Goal: Find specific page/section

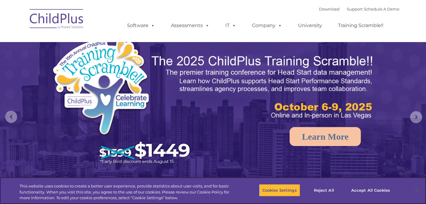
select select "MEDIUM"
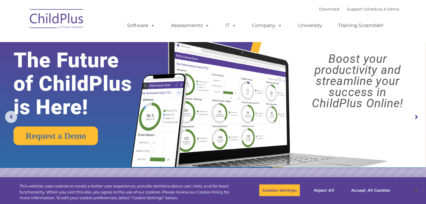
click at [53, 22] on img at bounding box center [57, 20] width 60 height 30
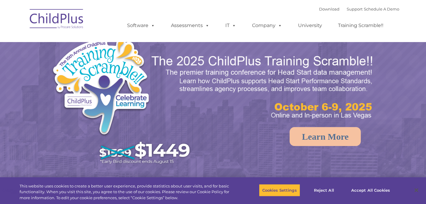
select select "MEDIUM"
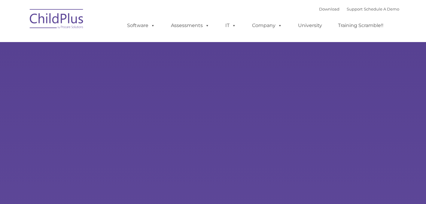
type input ""
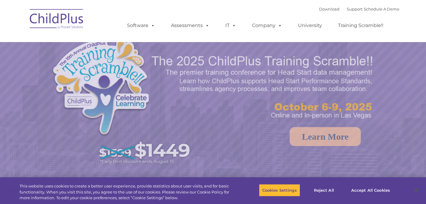
select select "MEDIUM"
